Goal: Task Accomplishment & Management: Use online tool/utility

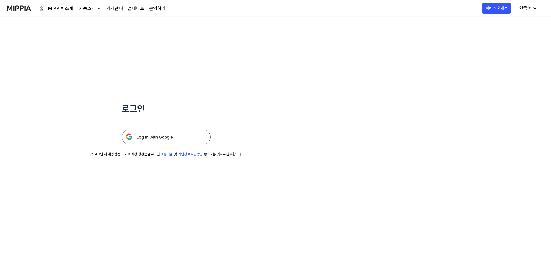
click at [144, 137] on img at bounding box center [166, 137] width 89 height 15
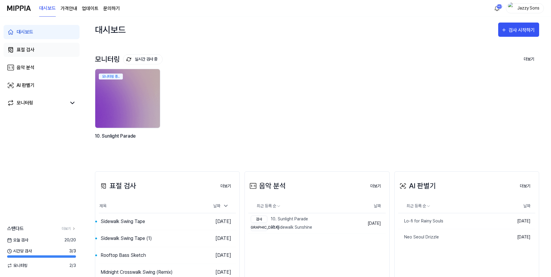
click at [27, 53] on div "표절 검사" at bounding box center [26, 49] width 18 height 7
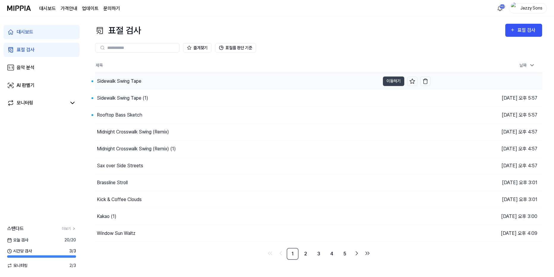
click at [133, 87] on div "Sidewalk Swing Tape" at bounding box center [237, 81] width 285 height 17
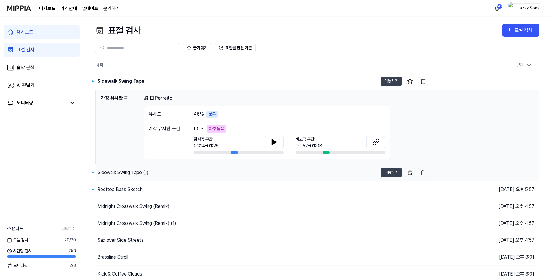
click at [120, 176] on div "Sidewalk Swing Tape (1)" at bounding box center [237, 173] width 282 height 17
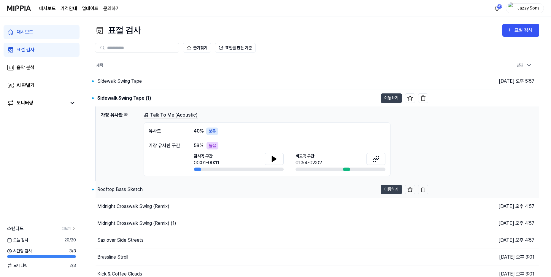
click at [118, 192] on div "Rooftop Bass Sketch" at bounding box center [119, 189] width 45 height 7
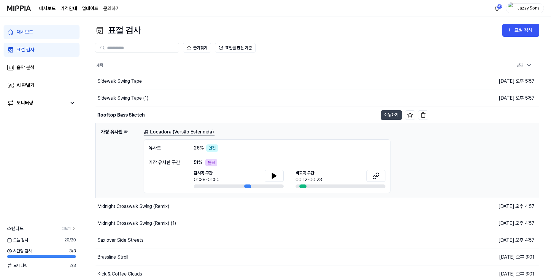
click at [538, 37] on div "즐겨찾기 표절률 판단 기준" at bounding box center [317, 47] width 445 height 21
click at [530, 32] on div "표절 검사" at bounding box center [525, 30] width 20 height 8
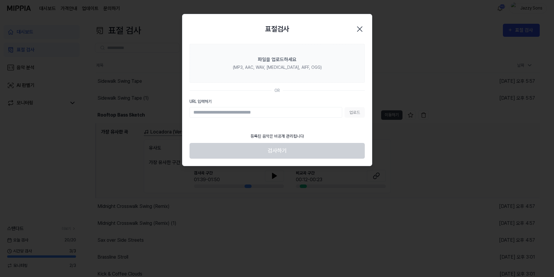
click at [359, 26] on icon "button" at bounding box center [360, 29] width 10 height 10
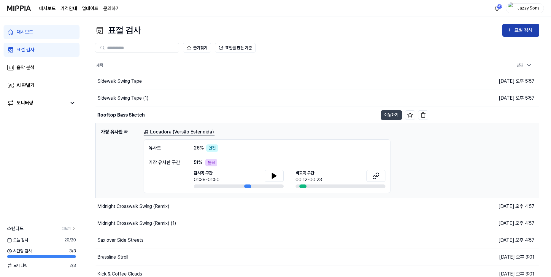
click at [520, 32] on div "표절 검사" at bounding box center [525, 30] width 20 height 8
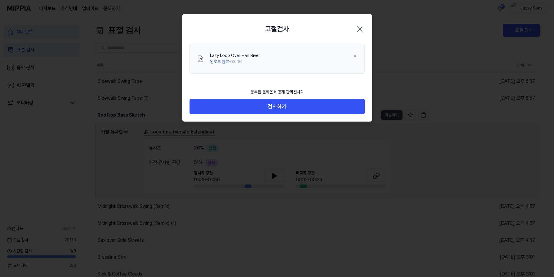
click at [261, 154] on div at bounding box center [277, 138] width 554 height 277
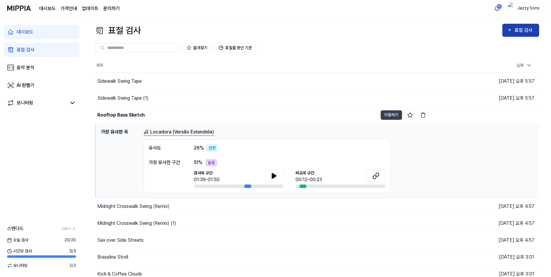
click at [513, 31] on div "표절 검사" at bounding box center [520, 30] width 27 height 8
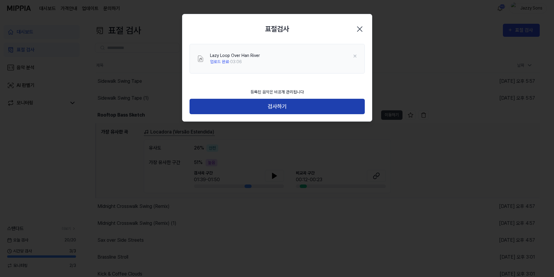
click at [278, 105] on button "검사하기" at bounding box center [276, 107] width 175 height 16
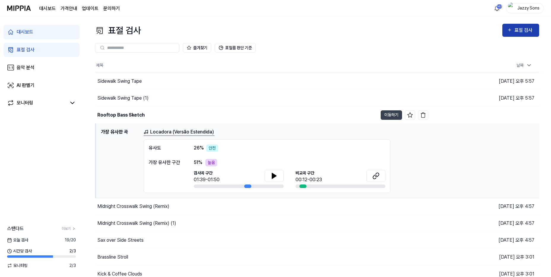
click at [511, 28] on icon "button" at bounding box center [509, 29] width 5 height 7
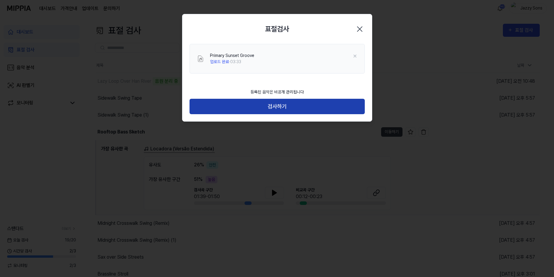
click at [258, 104] on button "검사하기" at bounding box center [276, 107] width 175 height 16
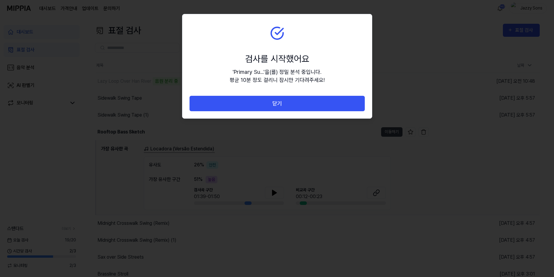
click at [281, 101] on button "닫기" at bounding box center [276, 104] width 175 height 16
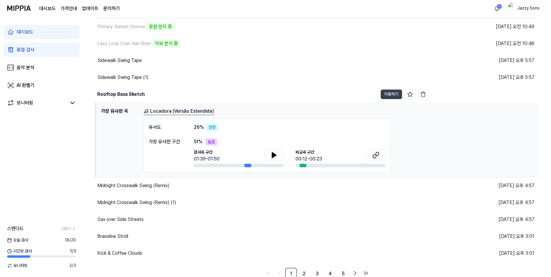
scroll to position [57, 0]
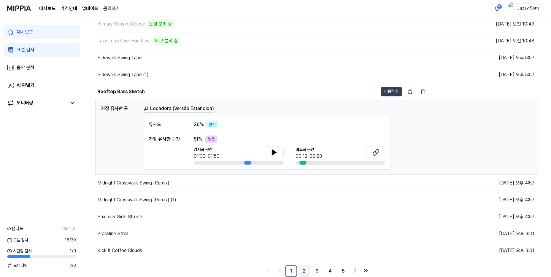
click at [310, 270] on link "2" at bounding box center [304, 271] width 12 height 12
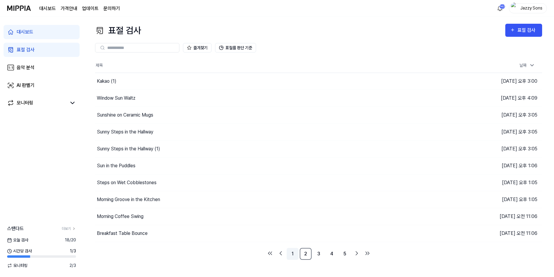
click at [291, 251] on link "1" at bounding box center [293, 254] width 12 height 12
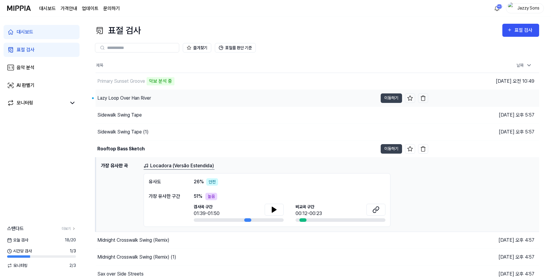
click at [125, 101] on div "Lazy Loop Over Han River" at bounding box center [124, 98] width 54 height 7
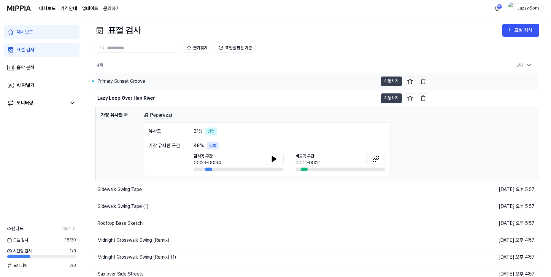
click at [107, 82] on div "Primary Sunset Groove" at bounding box center [121, 81] width 48 height 7
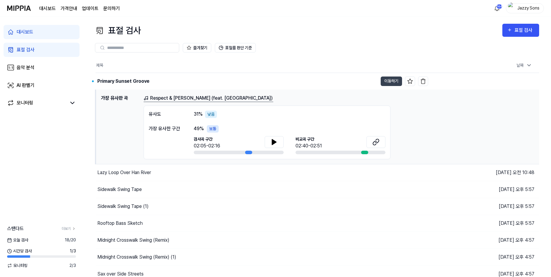
drag, startPoint x: 26, startPoint y: 31, endPoint x: 6, endPoint y: 49, distance: 25.9
click at [26, 31] on div "대시보드" at bounding box center [25, 32] width 17 height 7
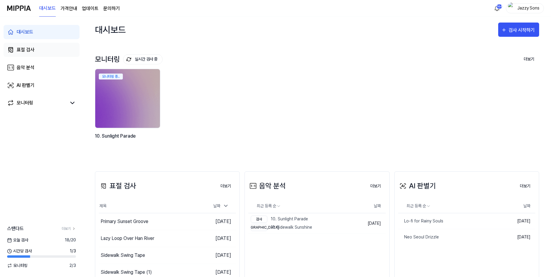
click at [40, 53] on link "표절 검사" at bounding box center [42, 50] width 76 height 14
